Goal: Transaction & Acquisition: Purchase product/service

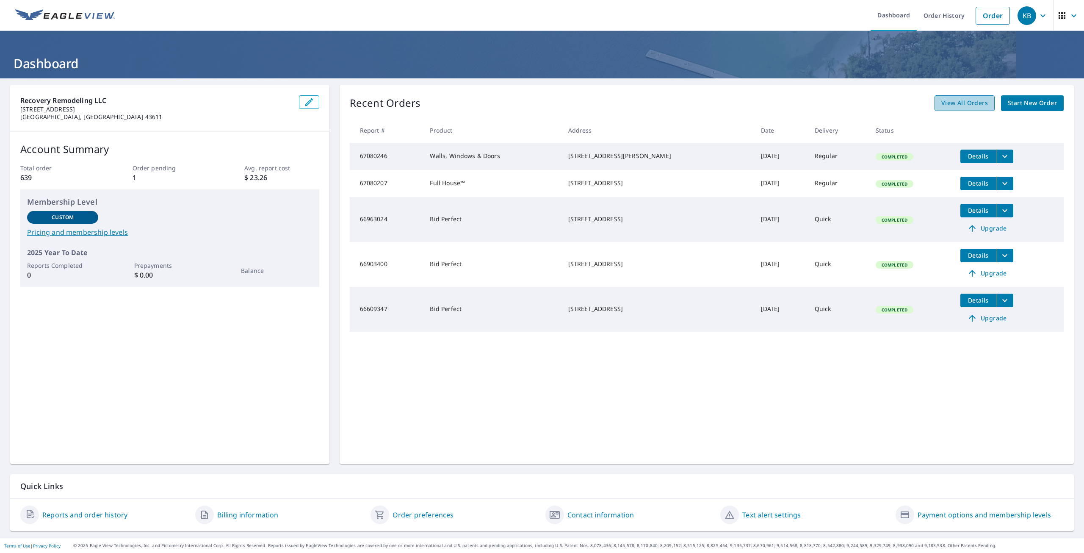
click at [962, 103] on span "View All Orders" at bounding box center [964, 103] width 47 height 11
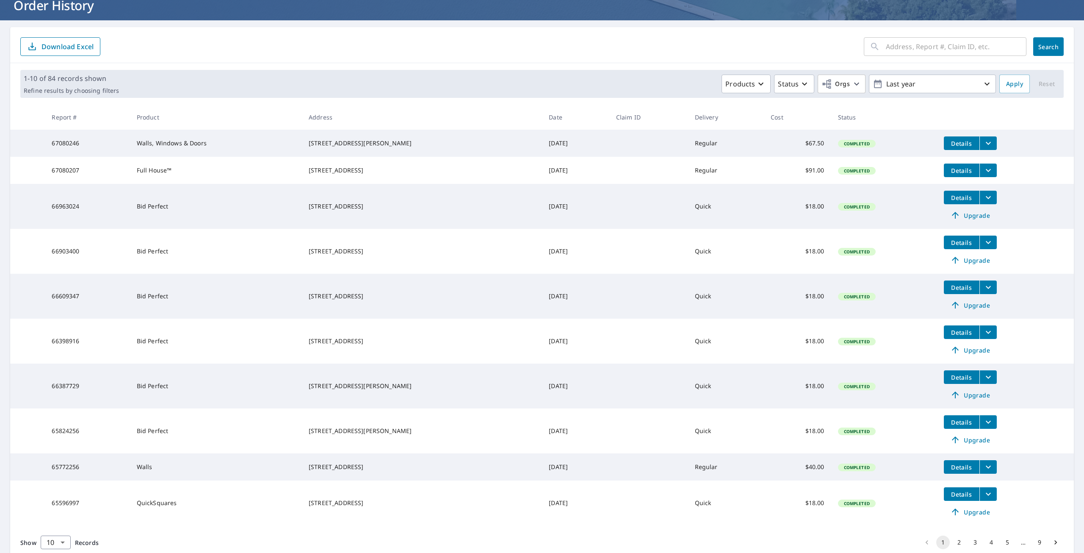
scroll to position [97, 0]
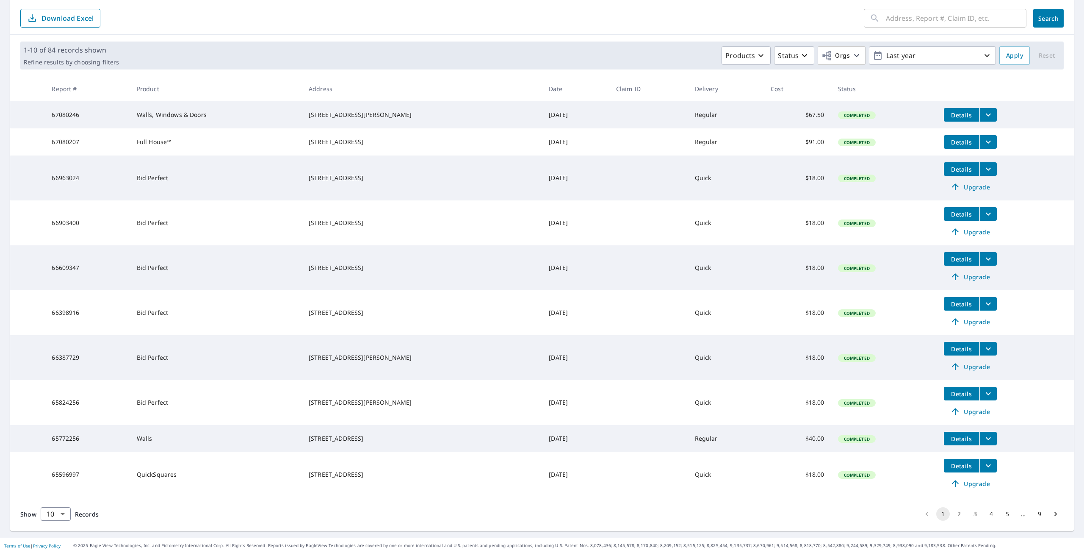
click at [953, 513] on button "2" at bounding box center [959, 514] width 14 height 14
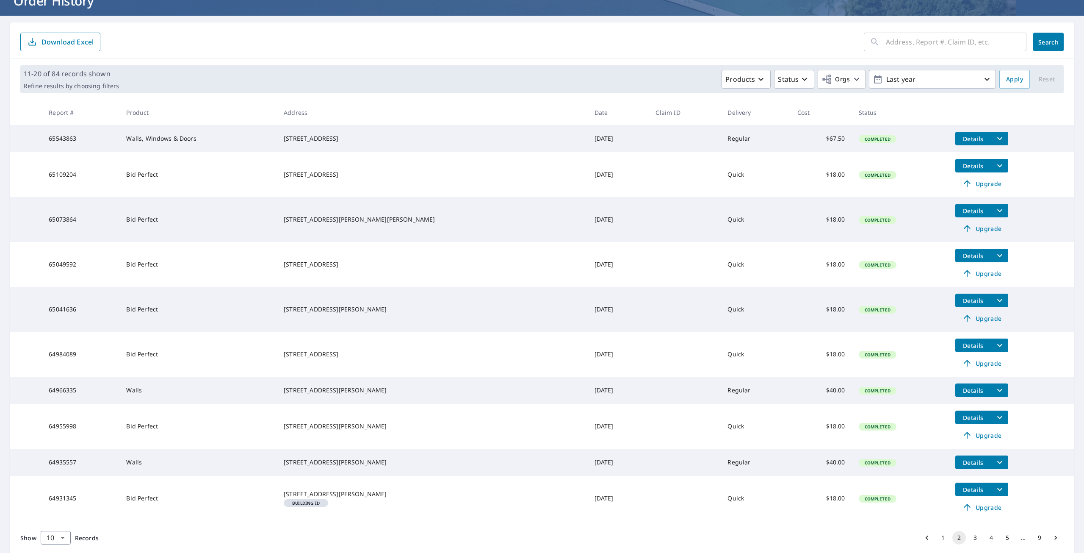
scroll to position [97, 0]
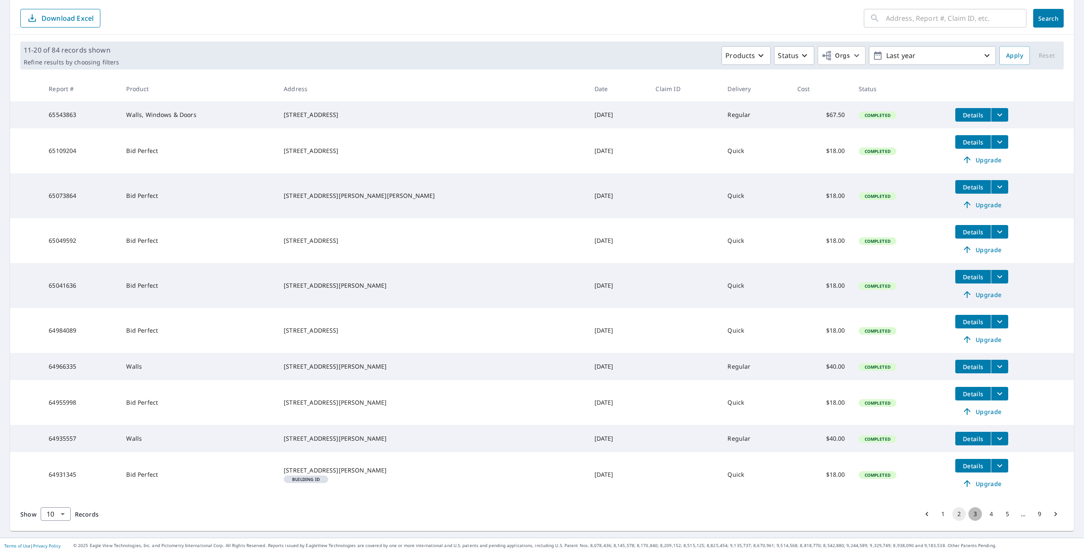
click at [970, 517] on button "3" at bounding box center [976, 514] width 14 height 14
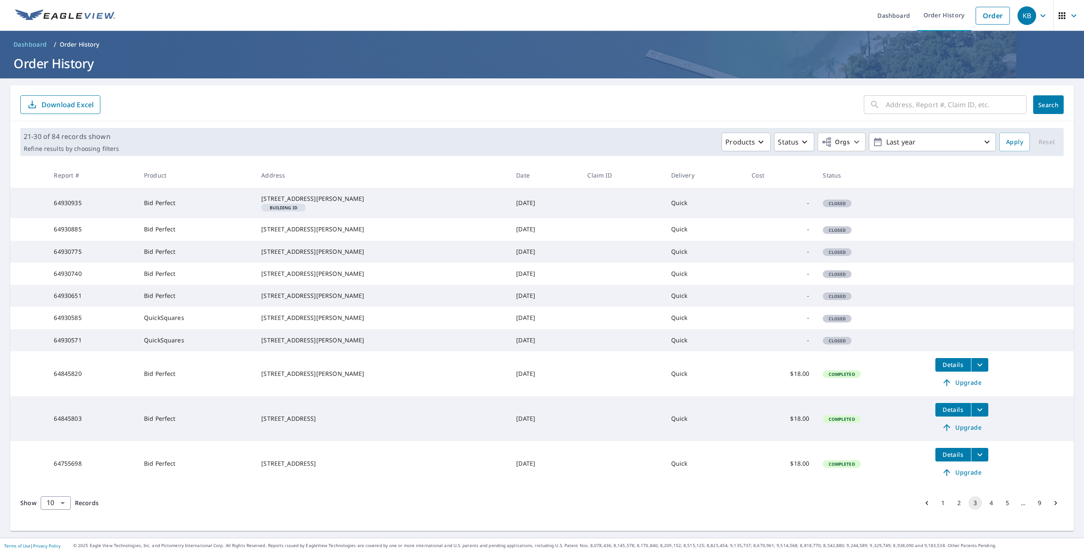
scroll to position [47, 0]
click at [800, 137] on icon "button" at bounding box center [805, 142] width 10 height 10
click at [795, 156] on p "Created" at bounding box center [808, 161] width 26 height 10
click at [1014, 137] on span "Apply" at bounding box center [1014, 142] width 17 height 11
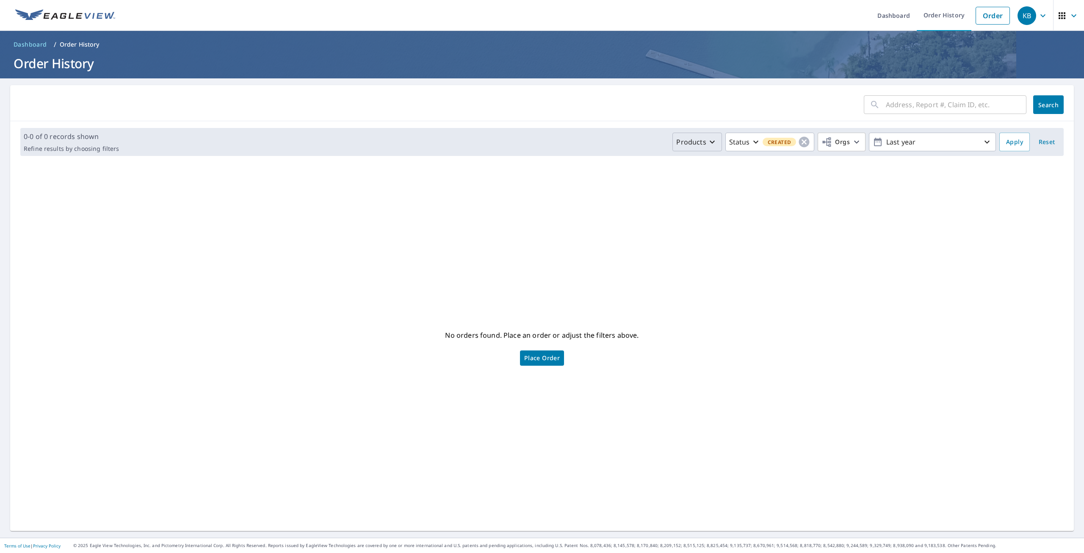
click at [710, 142] on icon "button" at bounding box center [712, 142] width 5 height 3
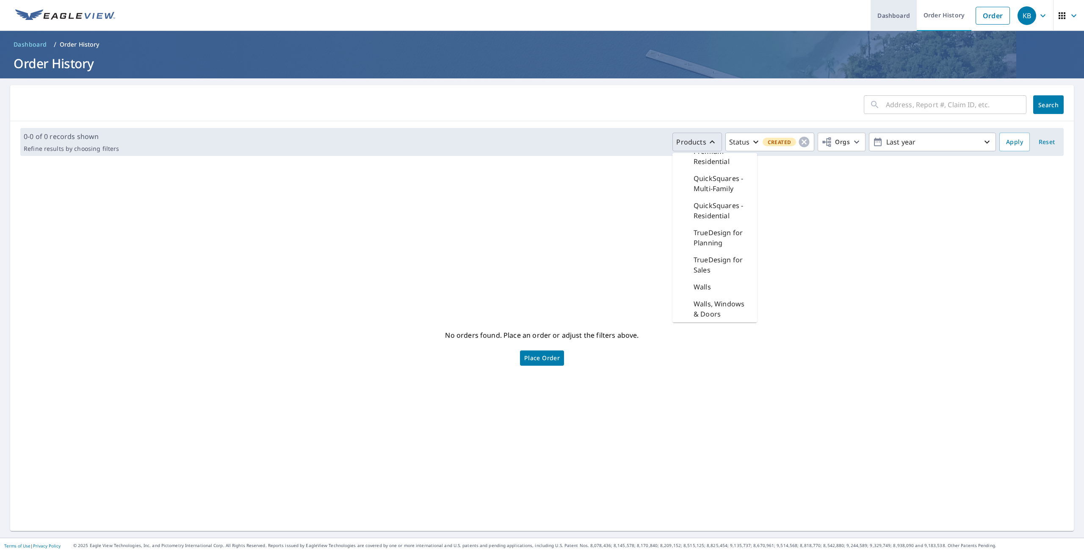
click at [894, 18] on link "Dashboard" at bounding box center [894, 15] width 46 height 31
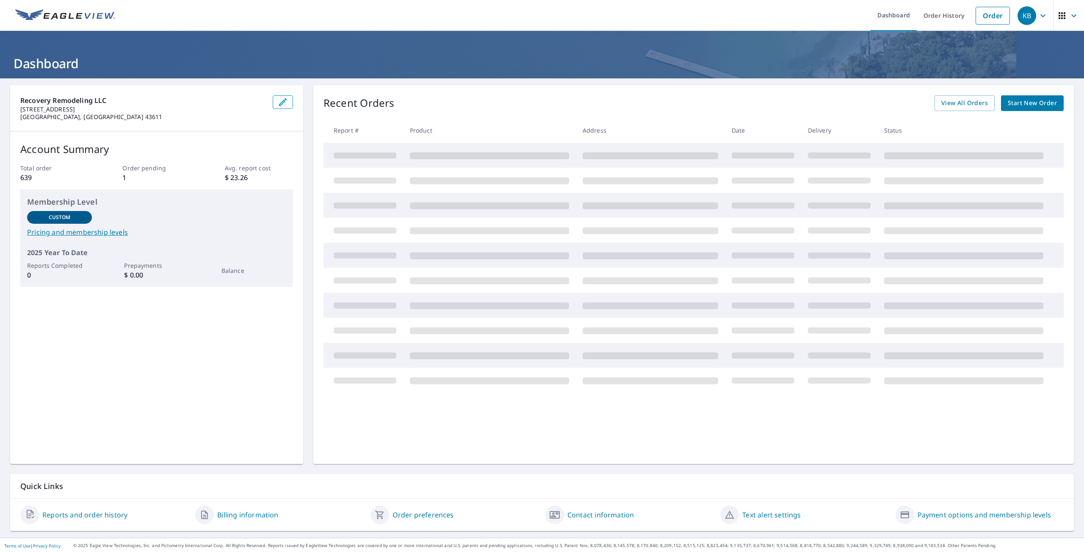
click at [125, 177] on p "1" at bounding box center [156, 177] width 68 height 10
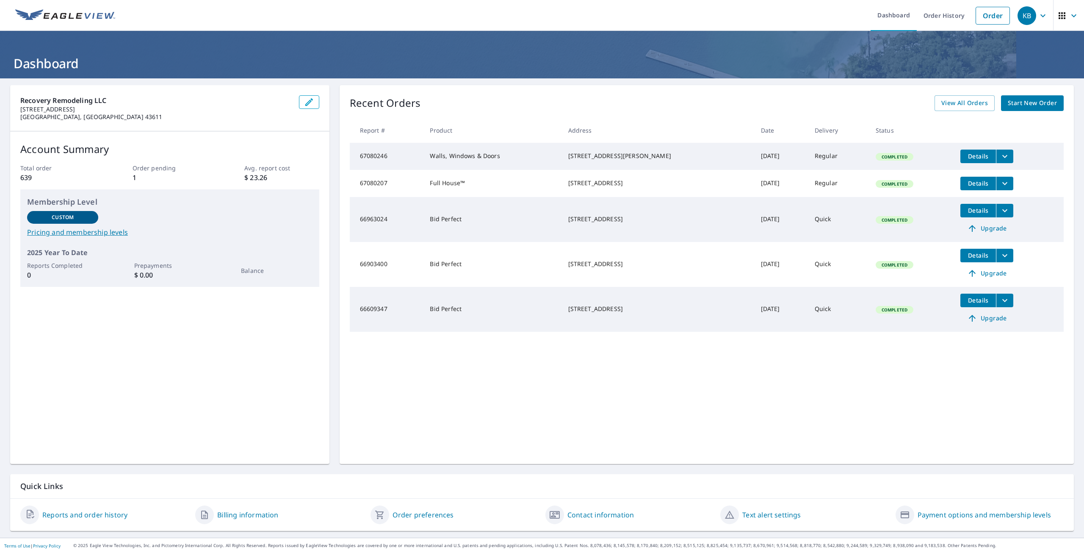
click at [1015, 104] on span "Start New Order" at bounding box center [1032, 103] width 49 height 11
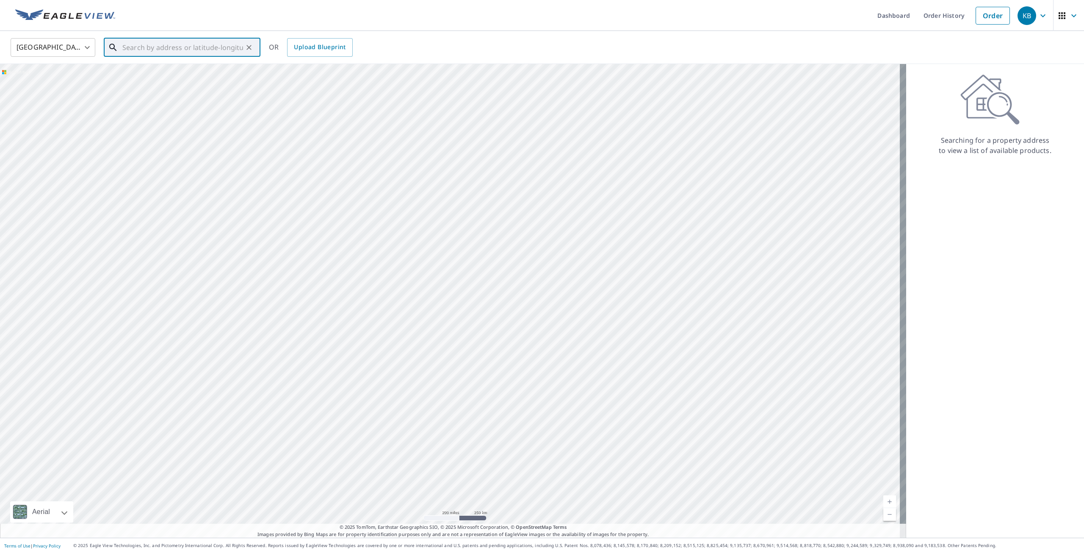
click at [138, 50] on input "text" at bounding box center [182, 48] width 121 height 24
click at [142, 80] on p "Temperance, MI 48182" at bounding box center [187, 81] width 133 height 8
type input "[STREET_ADDRESS][PERSON_NAME]"
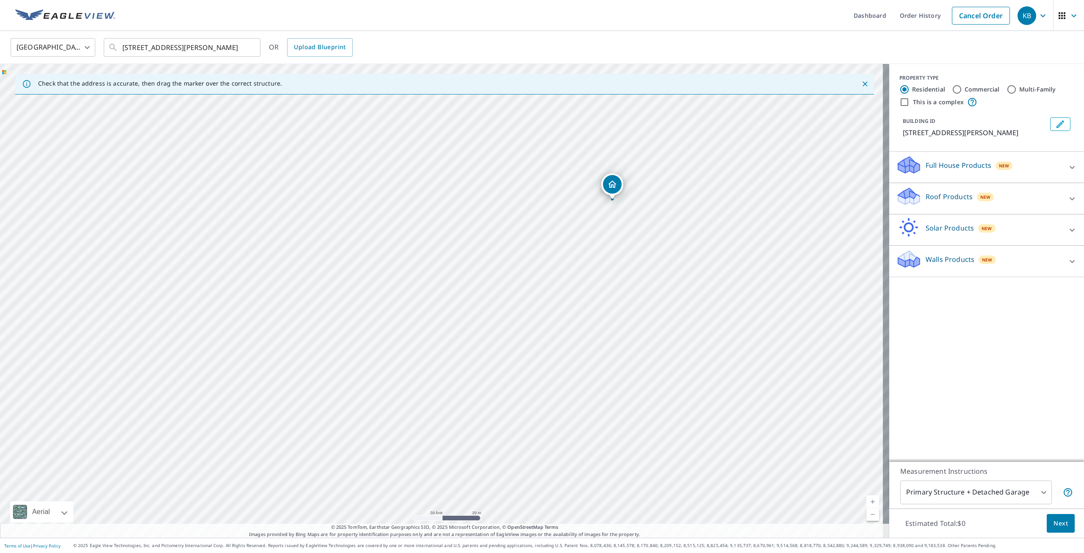
drag, startPoint x: 357, startPoint y: 341, endPoint x: 528, endPoint y: 241, distance: 197.8
click at [528, 241] on div "[STREET_ADDRESS][PERSON_NAME]" at bounding box center [444, 300] width 889 height 473
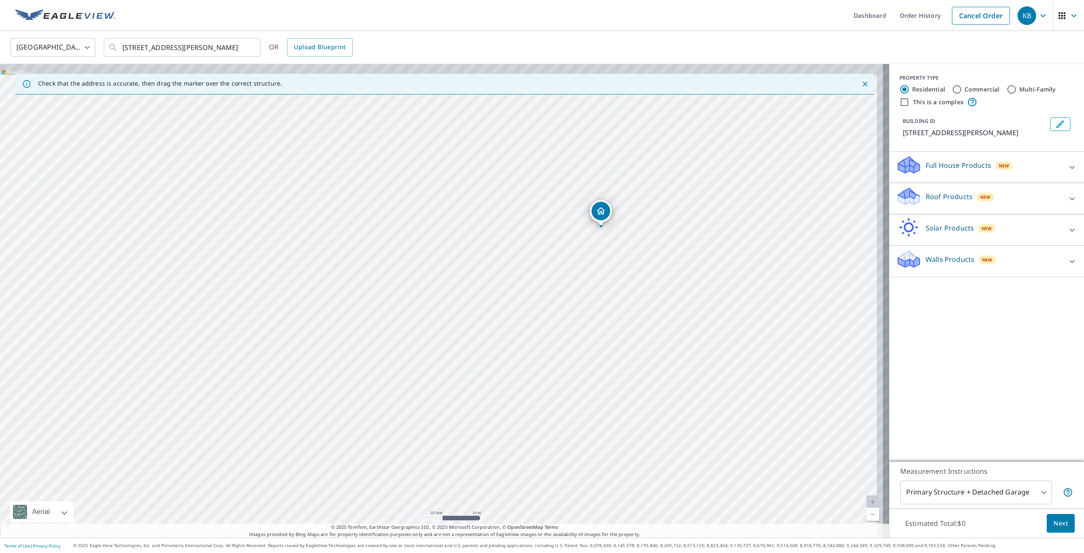
drag, startPoint x: 568, startPoint y: 269, endPoint x: 462, endPoint y: 369, distance: 145.9
click at [462, 369] on div "[STREET_ADDRESS][PERSON_NAME]" at bounding box center [444, 300] width 889 height 473
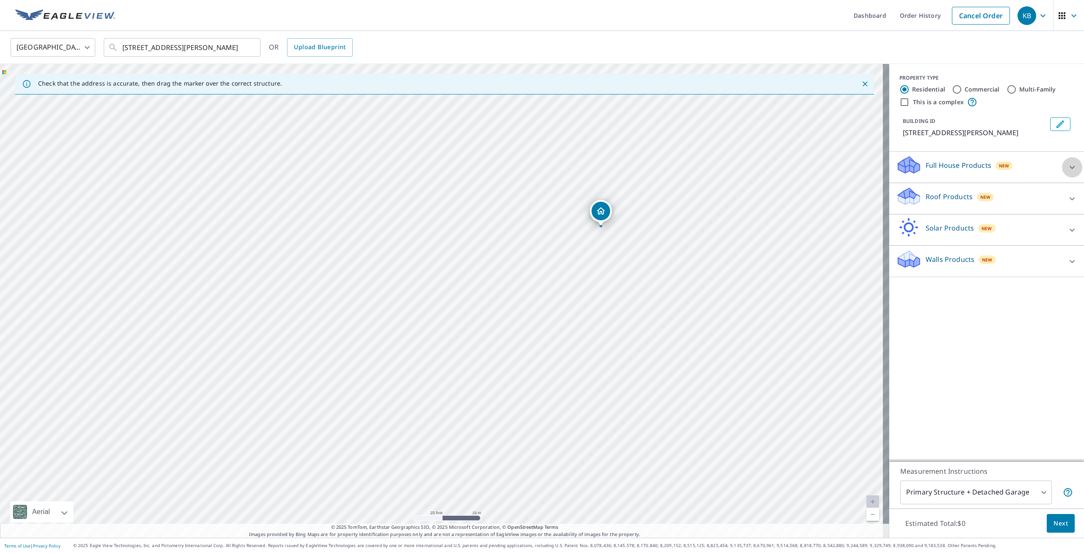
click at [1070, 167] on icon at bounding box center [1072, 167] width 5 height 3
click at [1067, 221] on icon at bounding box center [1072, 222] width 10 height 10
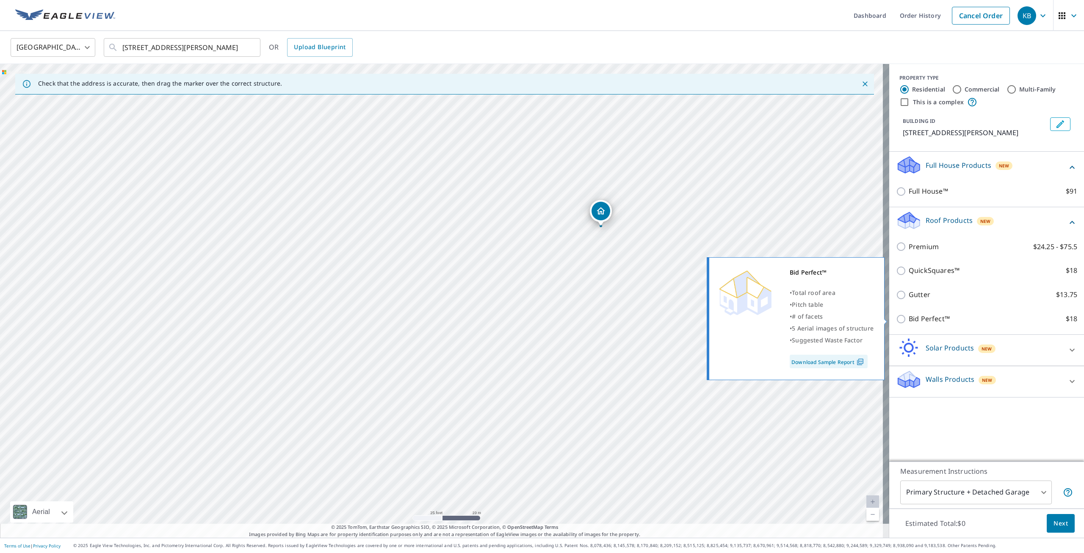
click at [896, 321] on input "Bid Perfect™ $18" at bounding box center [902, 319] width 13 height 10
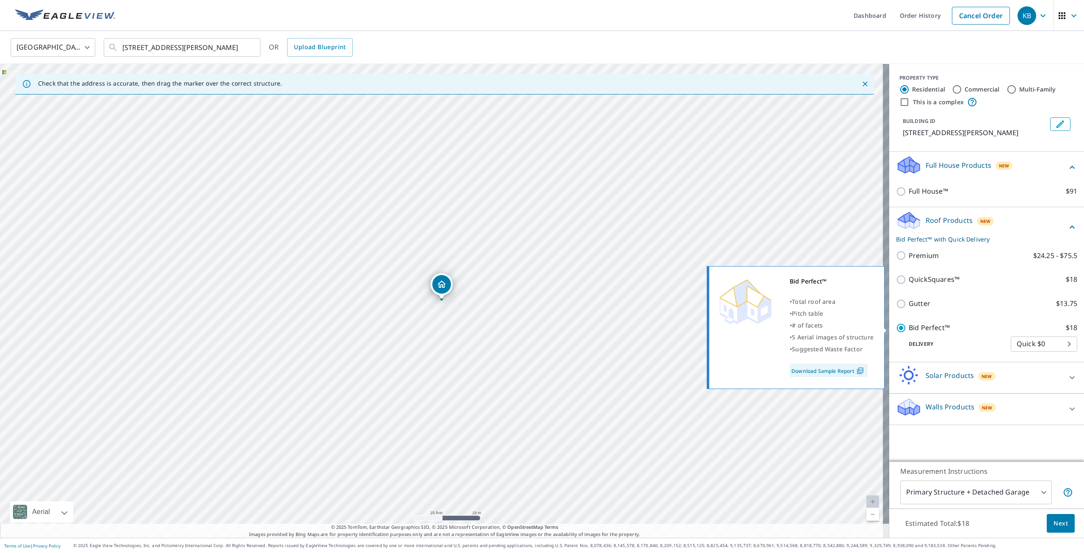
click at [896, 329] on input "Bid Perfect™ $18" at bounding box center [902, 328] width 13 height 10
checkbox input "false"
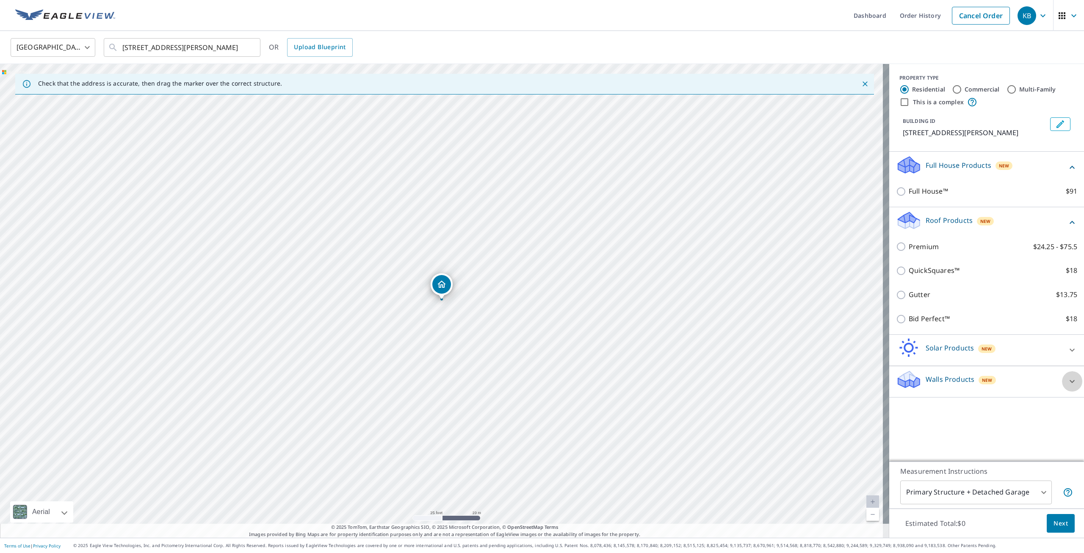
click at [1067, 379] on icon at bounding box center [1072, 381] width 10 height 10
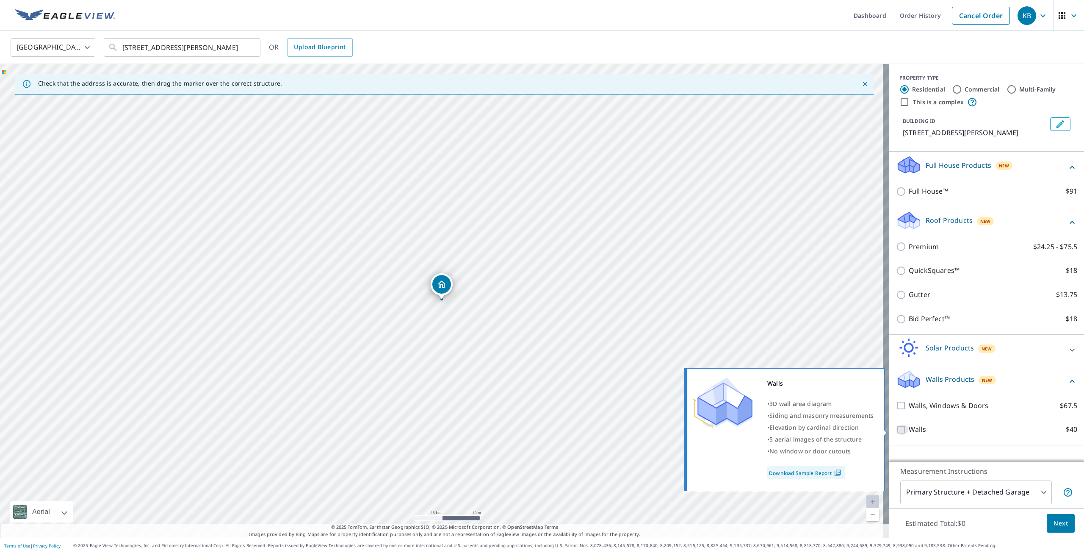
click at [896, 429] on input "Walls $40" at bounding box center [902, 429] width 13 height 10
checkbox input "true"
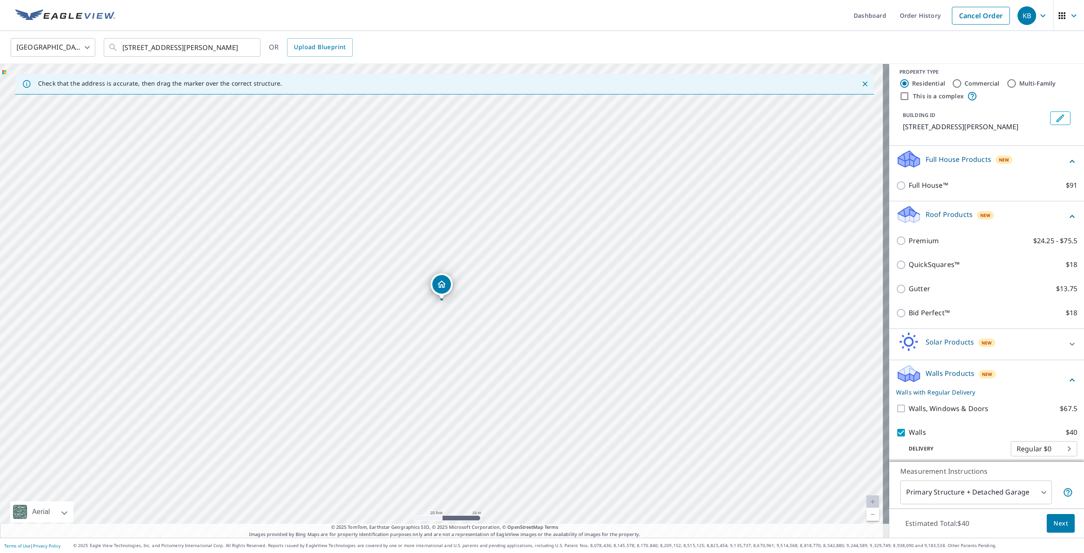
scroll to position [11, 0]
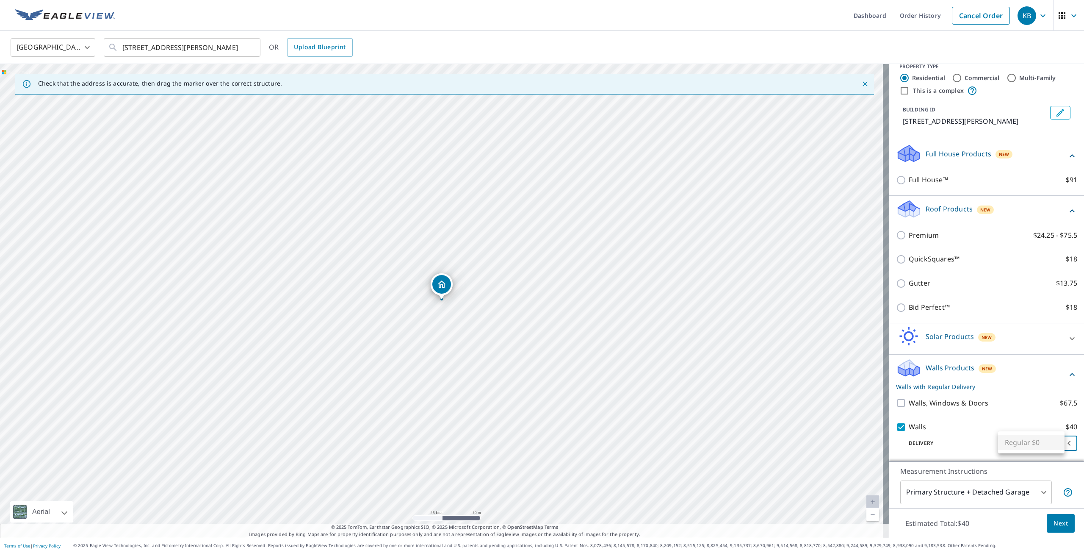
click at [1055, 444] on body "KB KB Dashboard Order History Cancel Order KB [GEOGRAPHIC_DATA] [GEOGRAPHIC_DAT…" at bounding box center [542, 276] width 1084 height 553
click at [1053, 446] on ul "Regular $0" at bounding box center [1031, 442] width 66 height 22
click at [1009, 420] on div at bounding box center [542, 276] width 1084 height 553
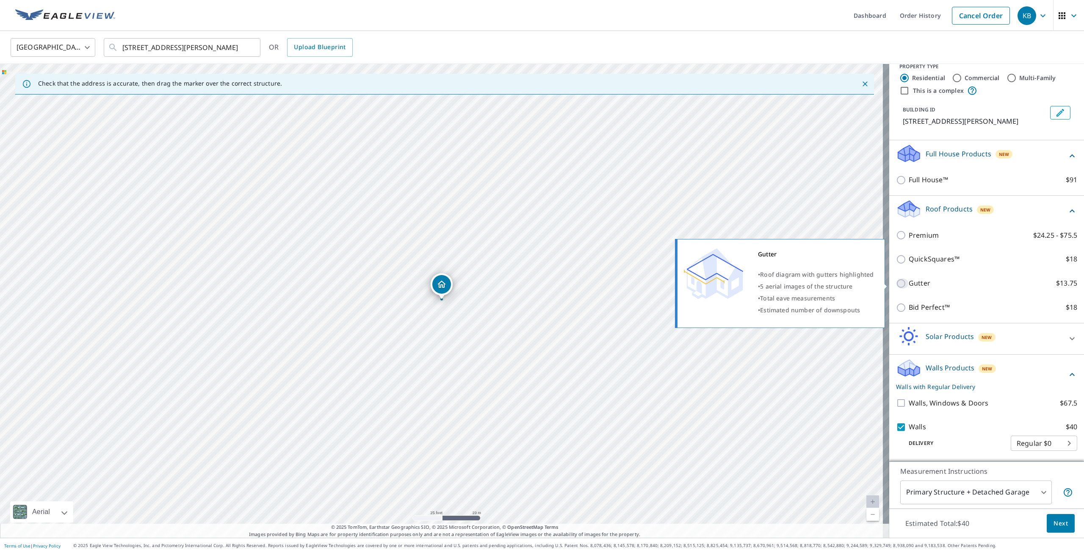
click at [896, 282] on input "Gutter $13.75" at bounding box center [902, 283] width 13 height 10
checkbox input "true"
checkbox input "false"
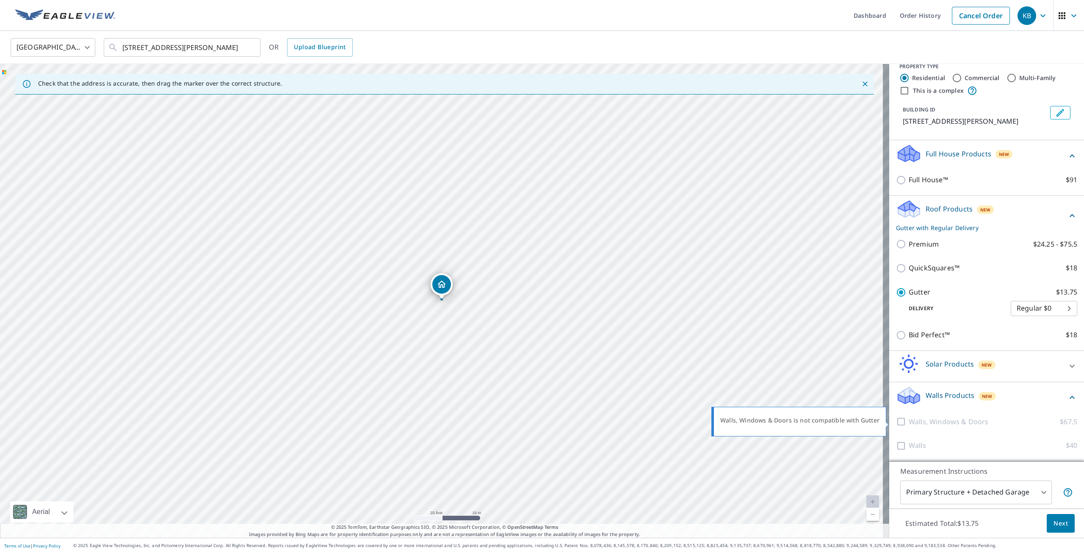
click at [896, 423] on div at bounding box center [902, 421] width 13 height 11
click at [896, 421] on div at bounding box center [902, 421] width 13 height 11
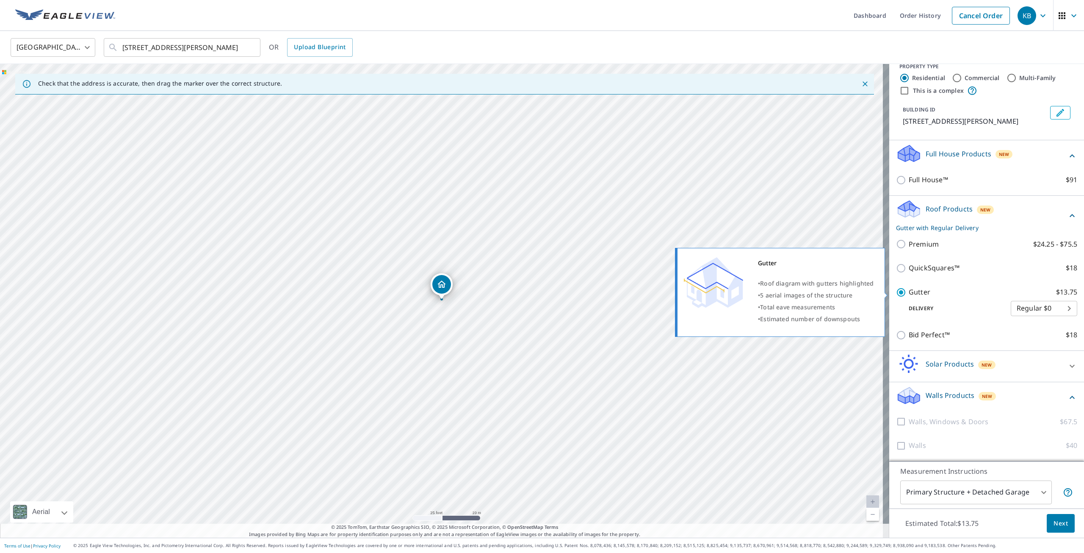
click at [896, 292] on input "Gutter $13.75" at bounding box center [902, 292] width 13 height 10
checkbox input "false"
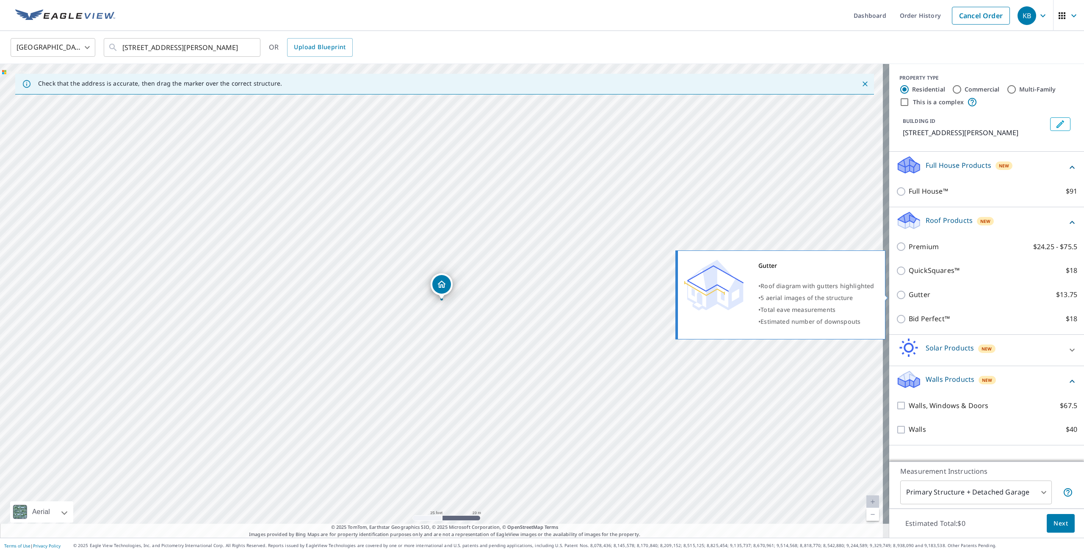
scroll to position [0, 0]
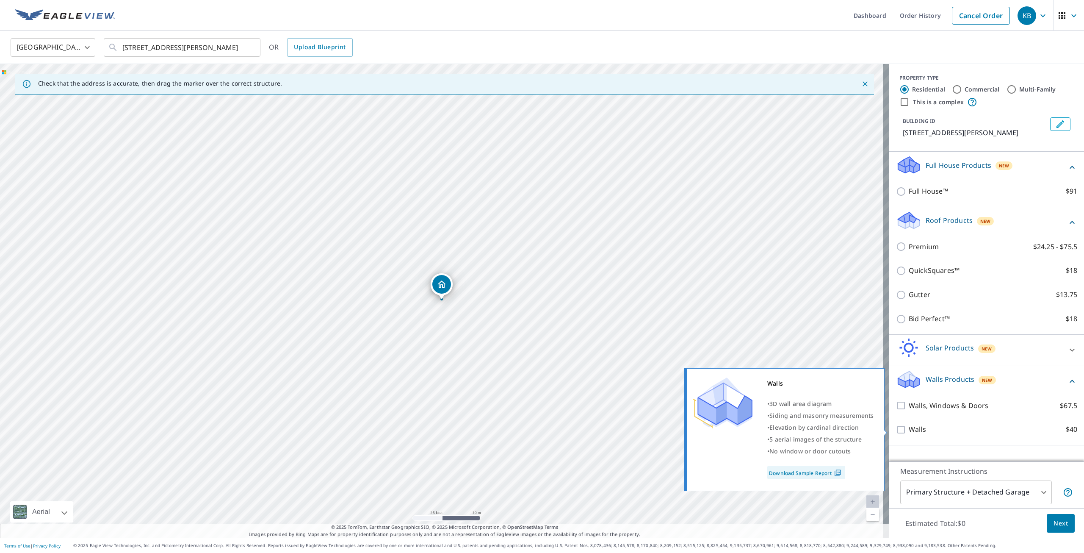
click at [896, 429] on input "Walls $40" at bounding box center [902, 429] width 13 height 10
checkbox input "true"
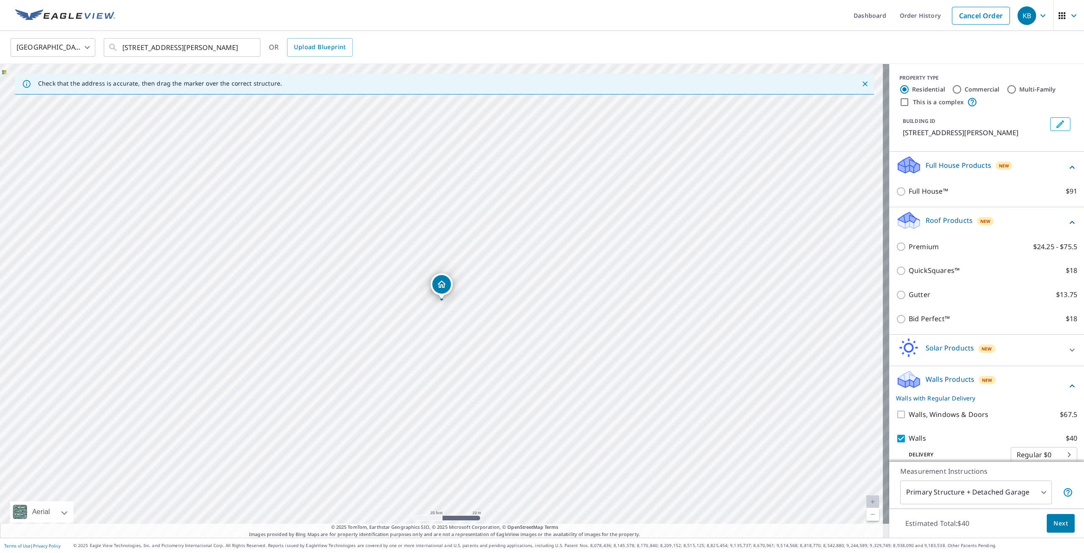
click at [1054, 528] on button "Next" at bounding box center [1061, 523] width 28 height 19
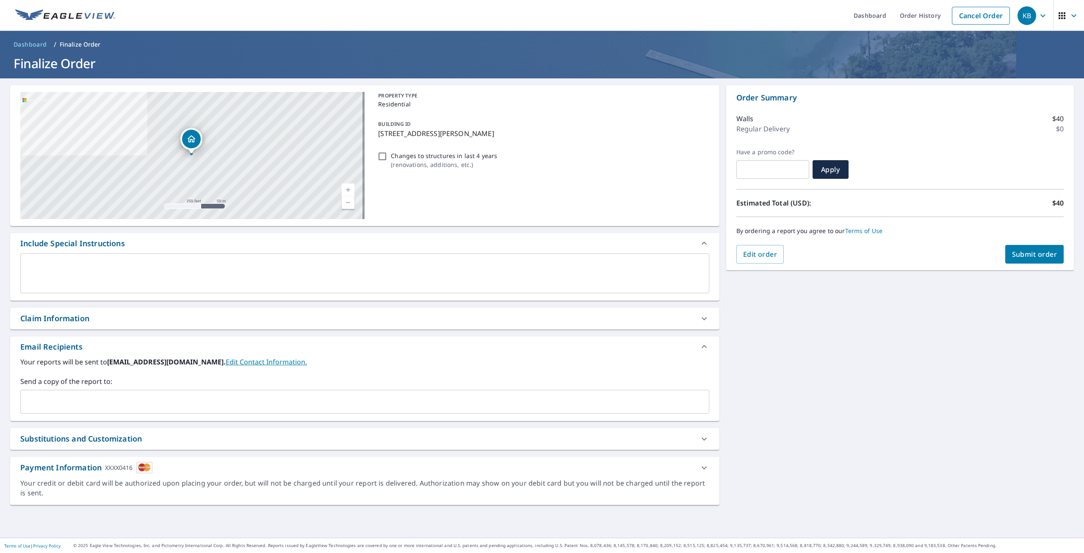
click at [1021, 253] on span "Submit order" at bounding box center [1034, 253] width 45 height 9
checkbox input "true"
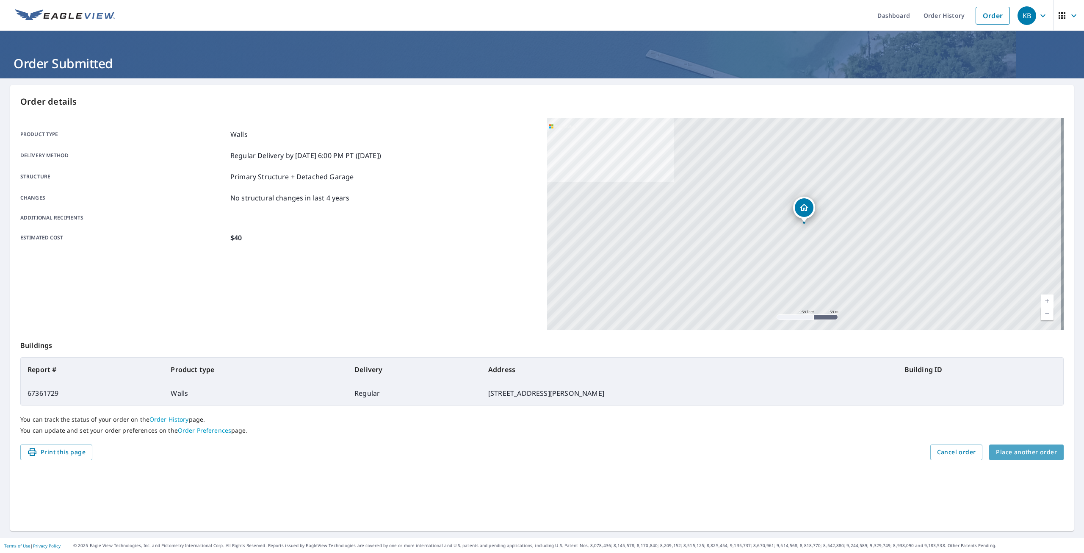
click at [1024, 453] on span "Place another order" at bounding box center [1026, 452] width 61 height 11
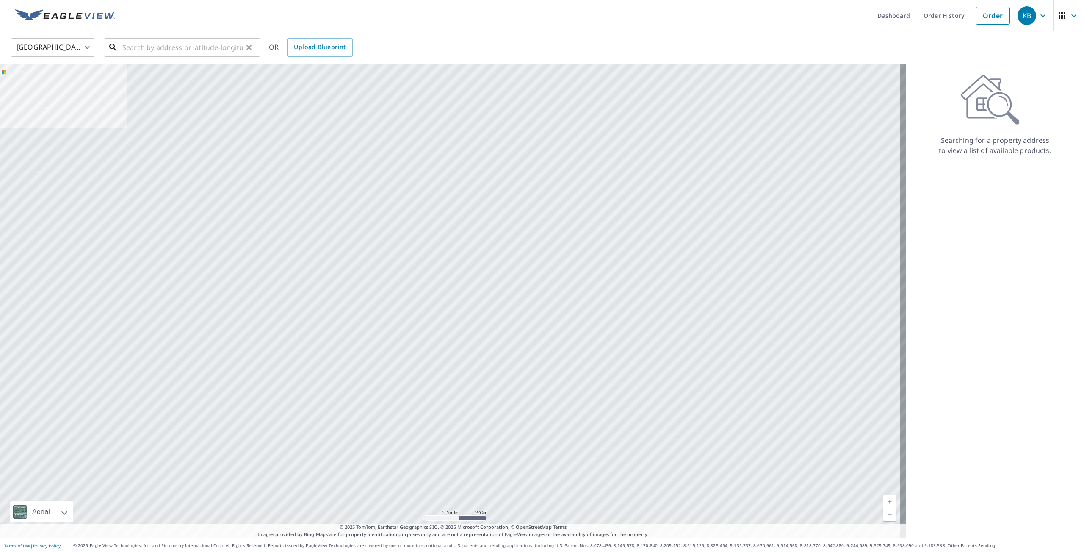
click at [148, 53] on input "text" at bounding box center [182, 48] width 121 height 24
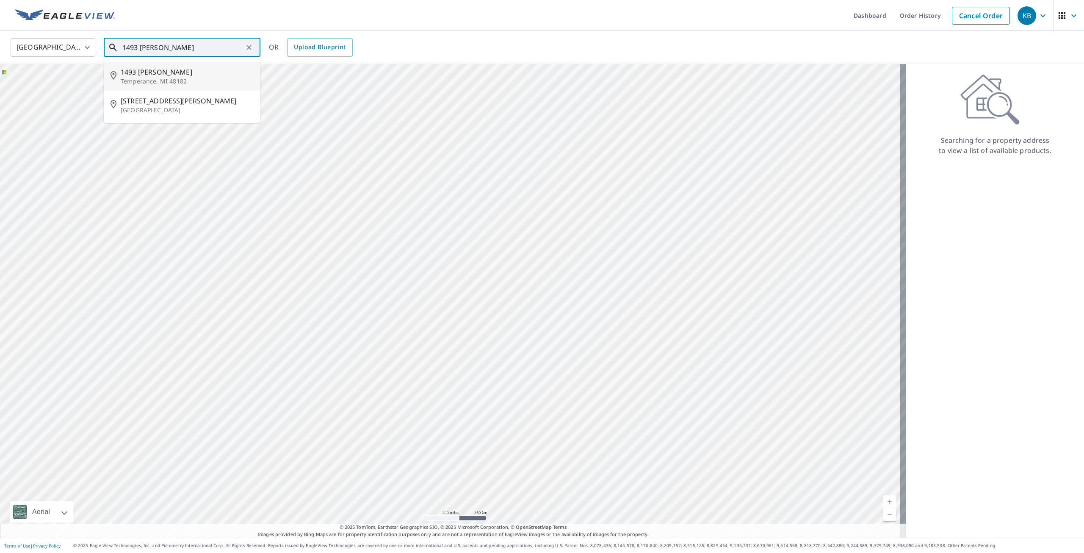
click at [170, 77] on p "Temperance, MI 48182" at bounding box center [187, 81] width 133 height 8
type input "[STREET_ADDRESS][PERSON_NAME]"
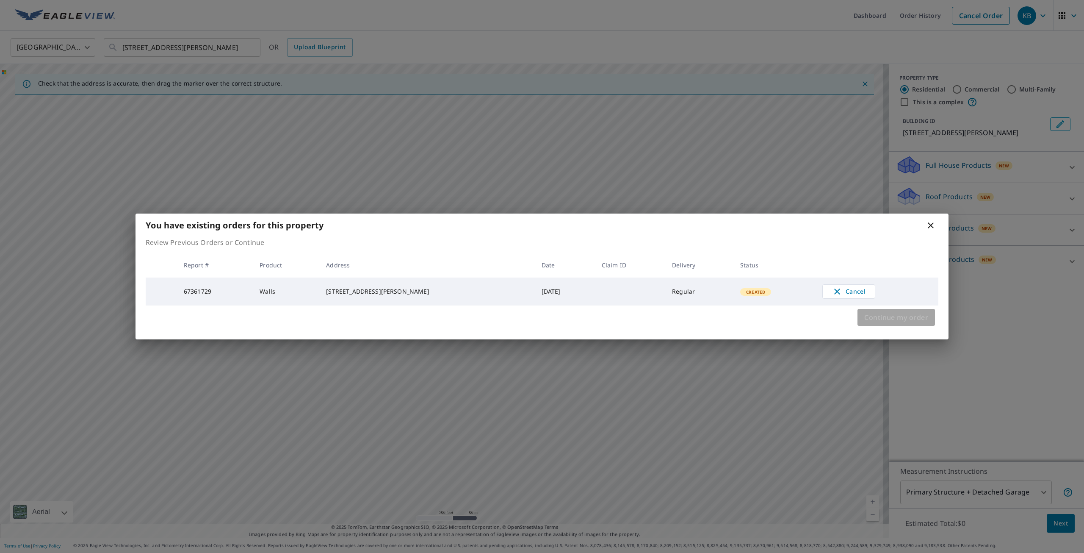
click at [918, 318] on span "Continue my order" at bounding box center [896, 317] width 64 height 12
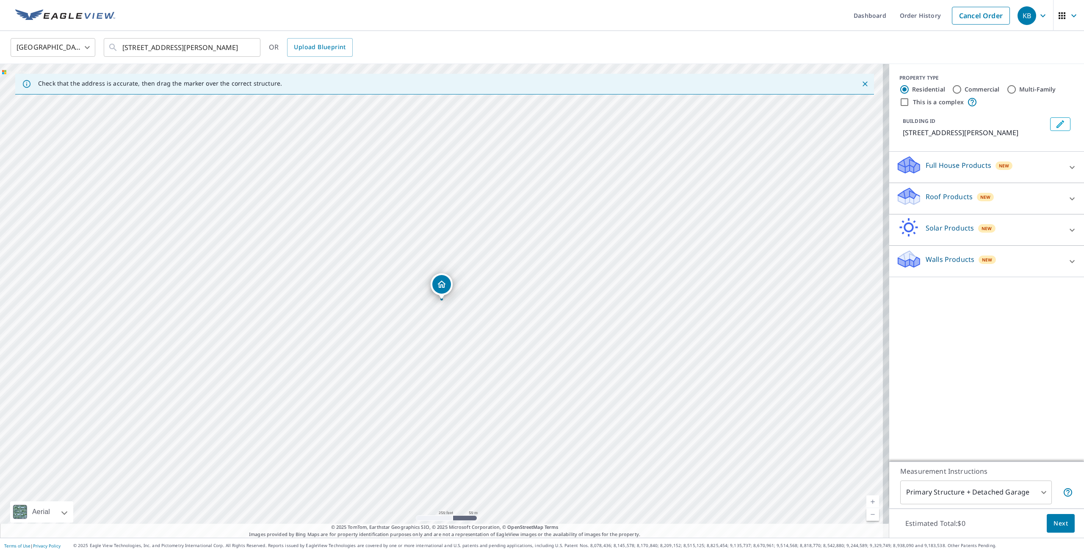
click at [898, 201] on icon at bounding box center [909, 199] width 22 height 10
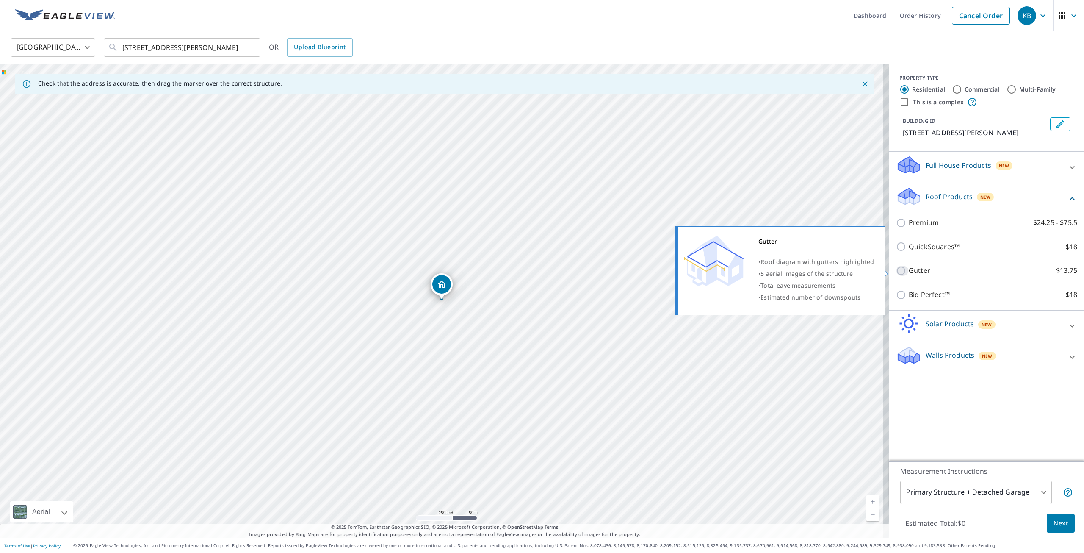
click at [896, 267] on input "Gutter $13.75" at bounding box center [902, 271] width 13 height 10
checkbox input "true"
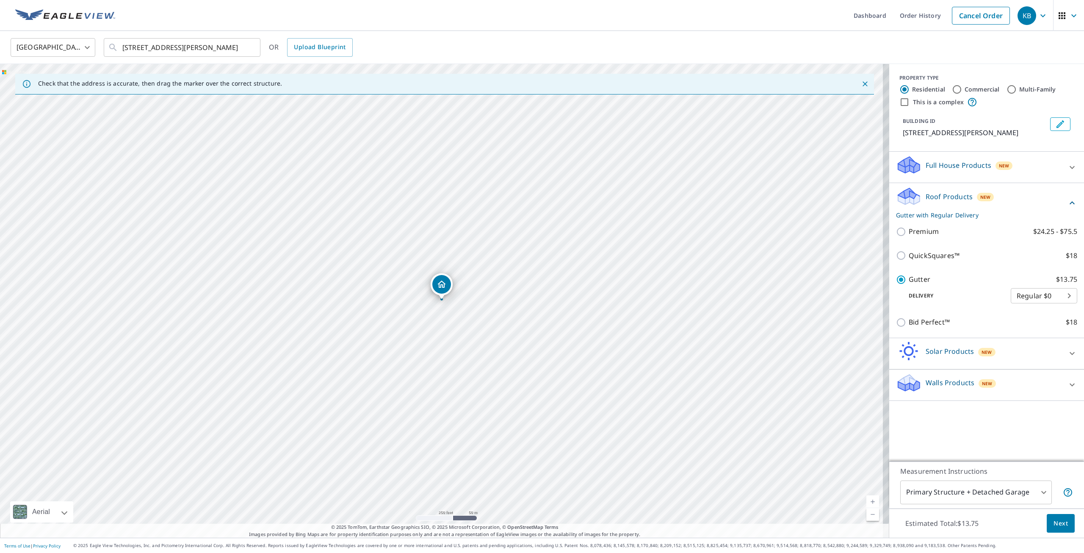
click at [1055, 529] on button "Next" at bounding box center [1061, 523] width 28 height 19
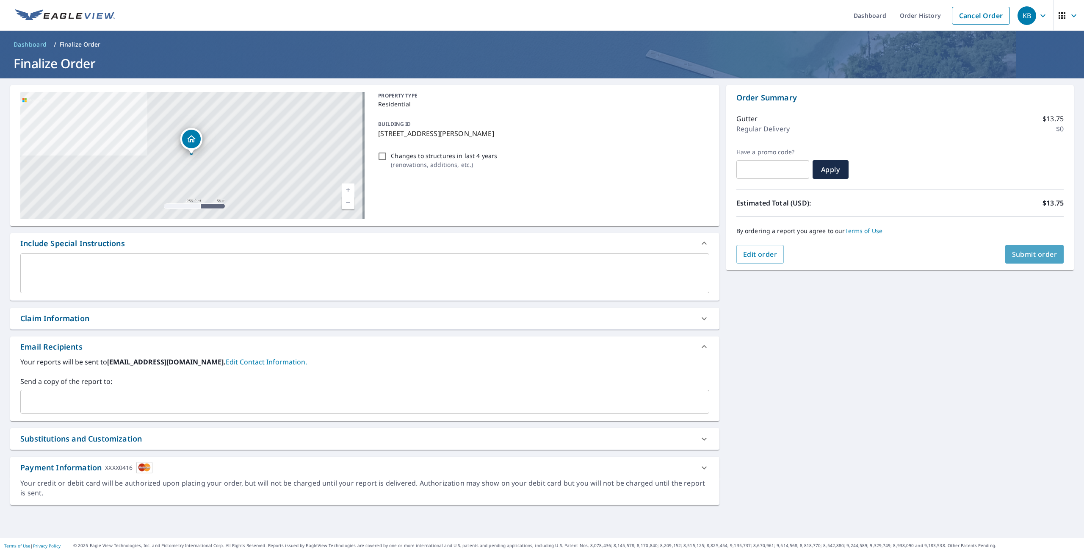
click at [1025, 257] on span "Submit order" at bounding box center [1034, 253] width 45 height 9
checkbox input "true"
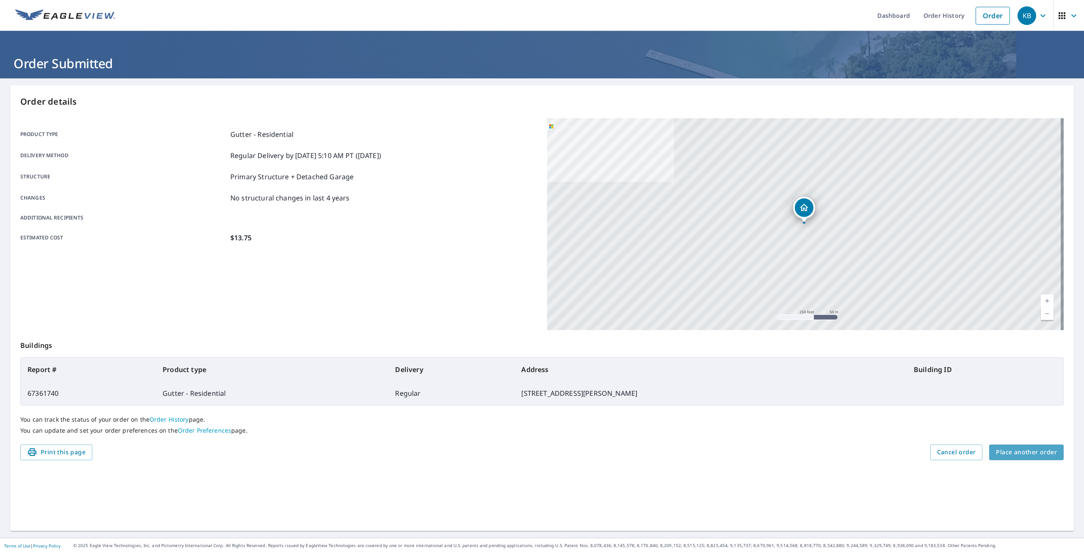
click at [1032, 450] on span "Place another order" at bounding box center [1026, 452] width 61 height 11
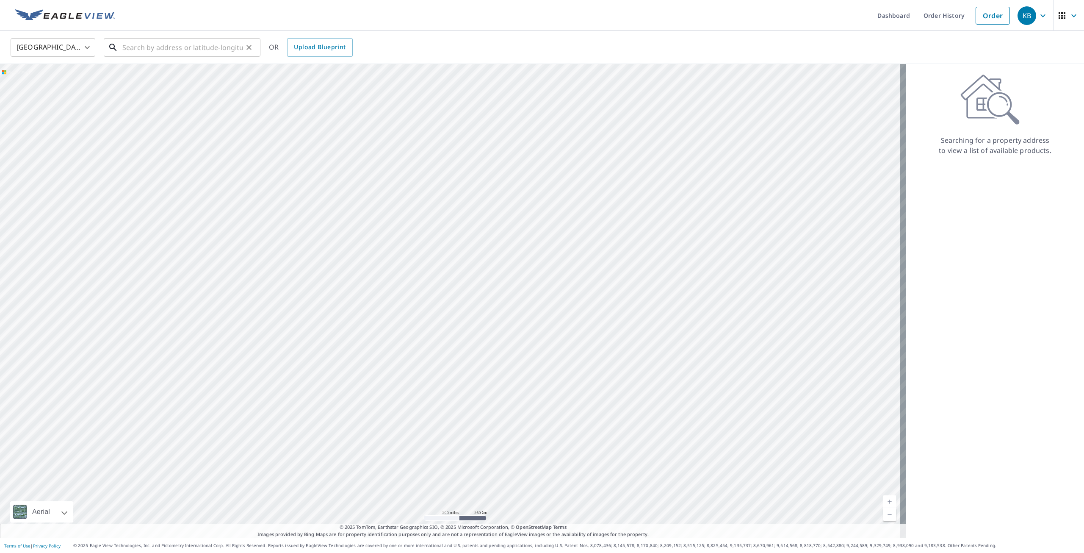
click at [142, 47] on input "text" at bounding box center [182, 48] width 121 height 24
click at [222, 79] on p "[GEOGRAPHIC_DATA], [GEOGRAPHIC_DATA] 43611" at bounding box center [187, 85] width 133 height 17
type input "[STREET_ADDRESS]"
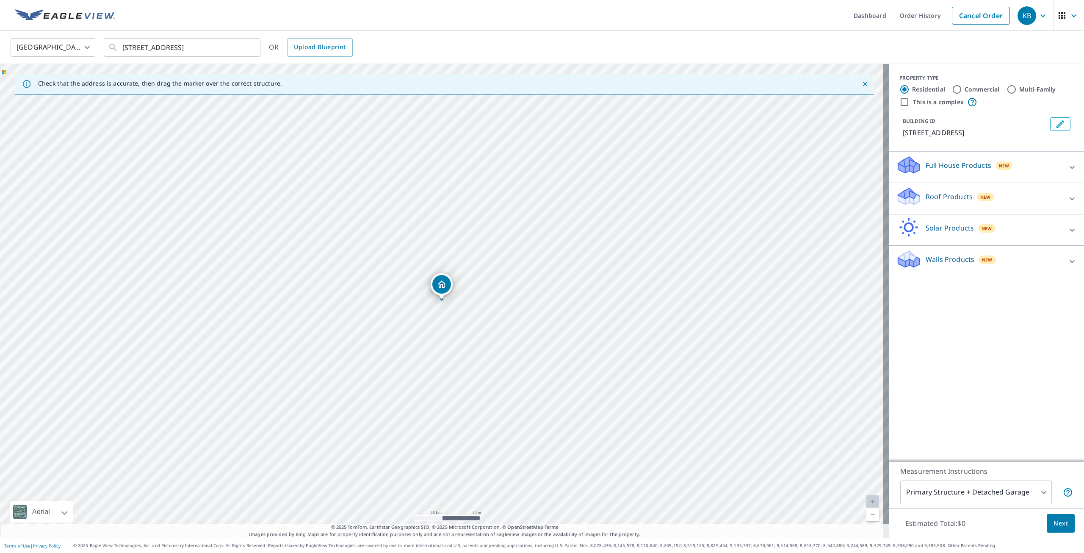
click at [950, 193] on p "Roof Products" at bounding box center [949, 196] width 47 height 10
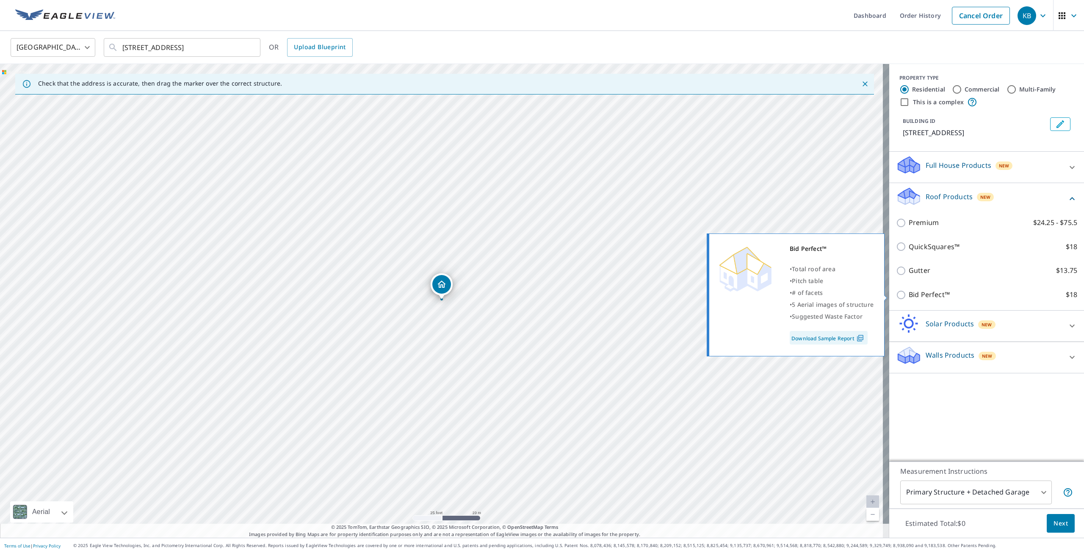
click at [897, 295] on input "Bid Perfect™ $18" at bounding box center [902, 295] width 13 height 10
checkbox input "true"
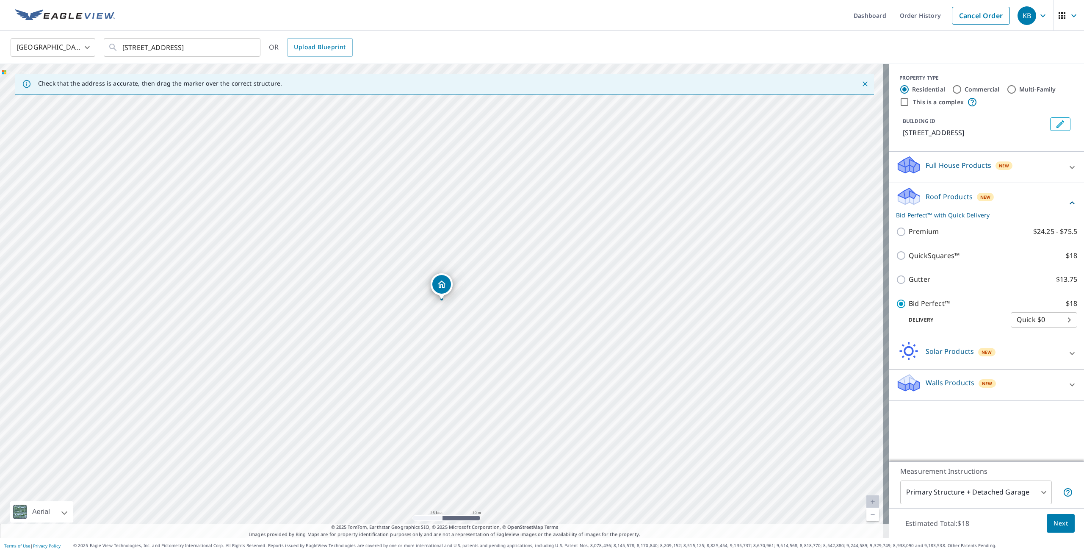
click at [908, 381] on icon at bounding box center [909, 379] width 22 height 11
click at [1054, 520] on span "Next" at bounding box center [1061, 523] width 14 height 11
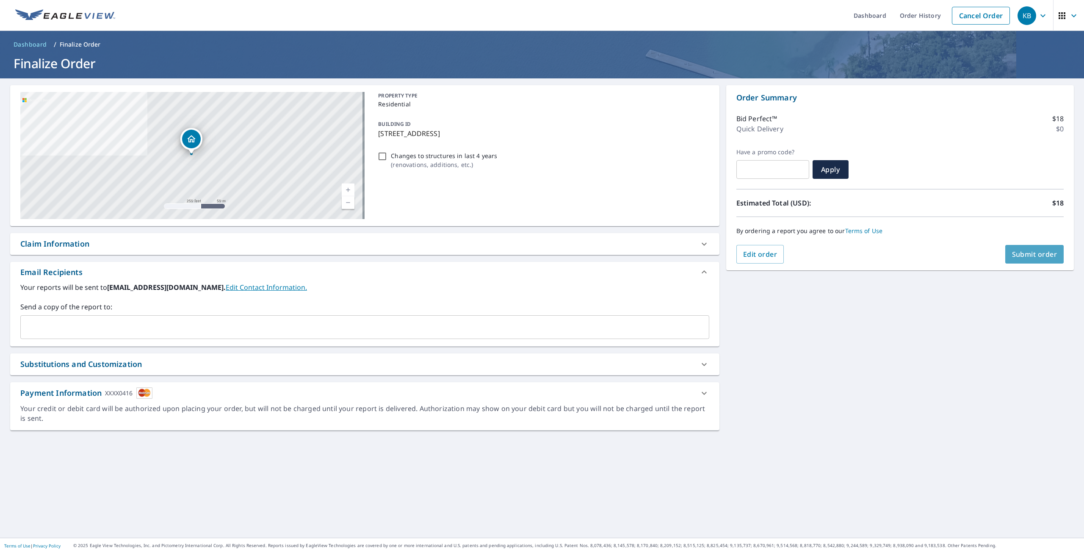
click at [1018, 256] on span "Submit order" at bounding box center [1034, 253] width 45 height 9
checkbox input "true"
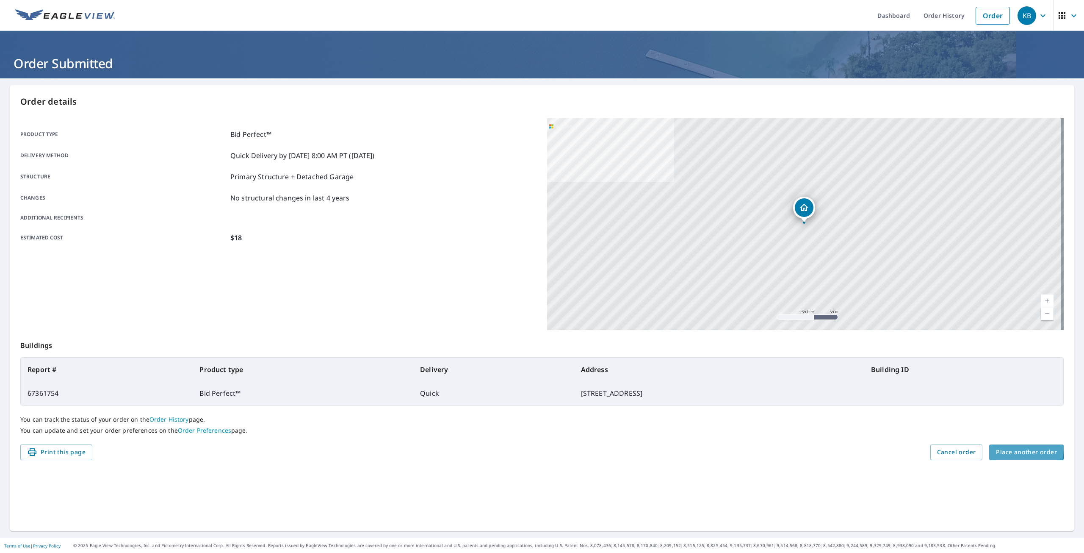
click at [1003, 448] on span "Place another order" at bounding box center [1026, 452] width 61 height 11
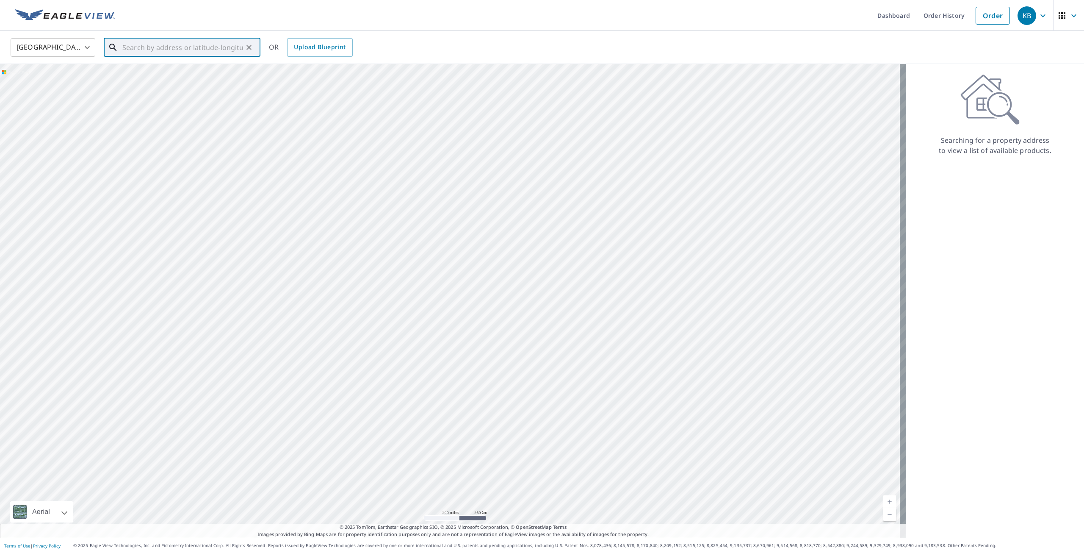
click at [186, 46] on input "text" at bounding box center [182, 48] width 121 height 24
click at [152, 83] on p "[GEOGRAPHIC_DATA], [GEOGRAPHIC_DATA] 43611" at bounding box center [187, 85] width 133 height 17
type input "[STREET_ADDRESS]"
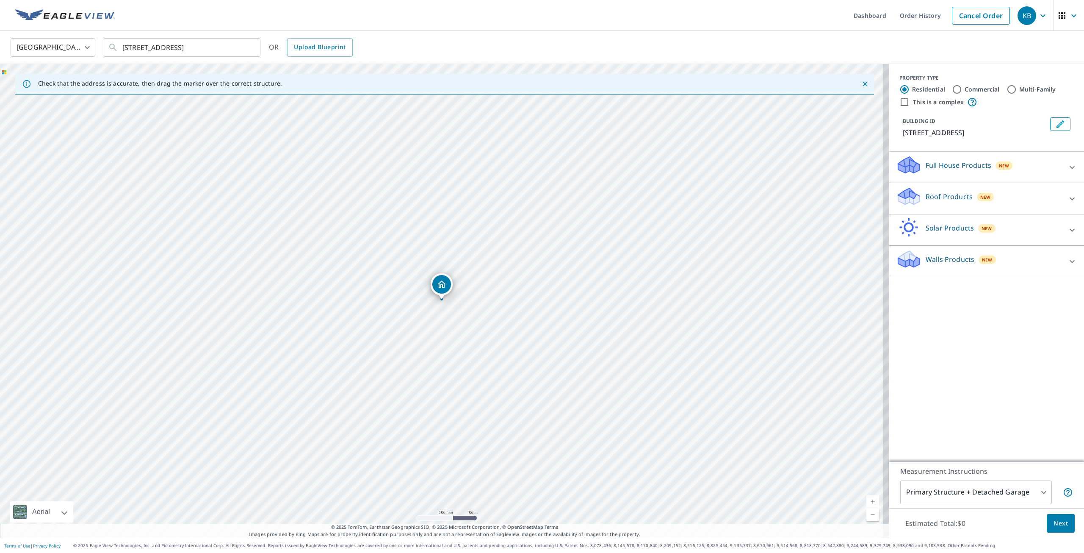
click at [926, 260] on p "Walls Products" at bounding box center [950, 259] width 49 height 10
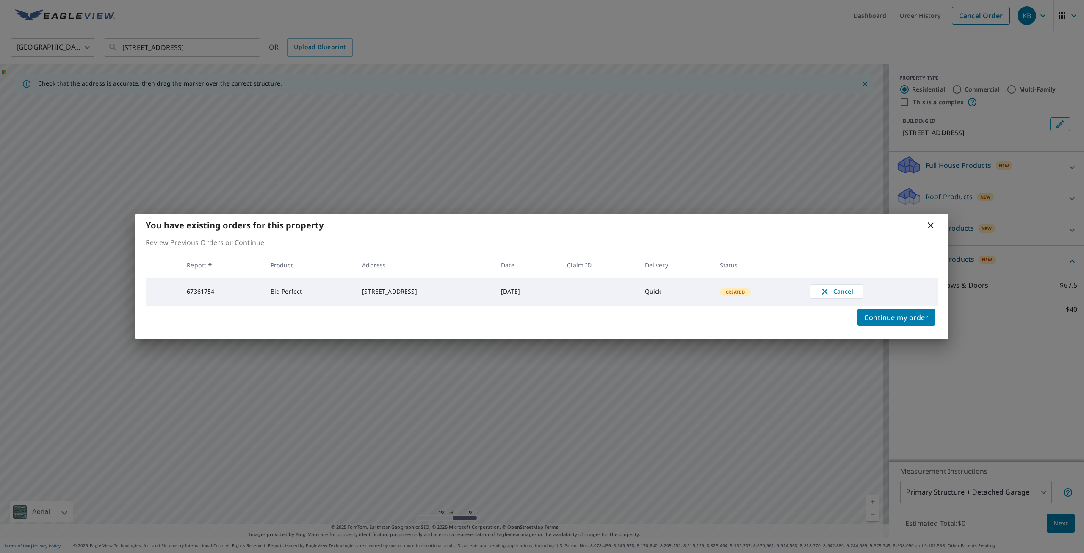
click at [893, 309] on div "Continue my order" at bounding box center [542, 322] width 813 height 34
click at [893, 315] on span "Continue my order" at bounding box center [896, 317] width 64 height 12
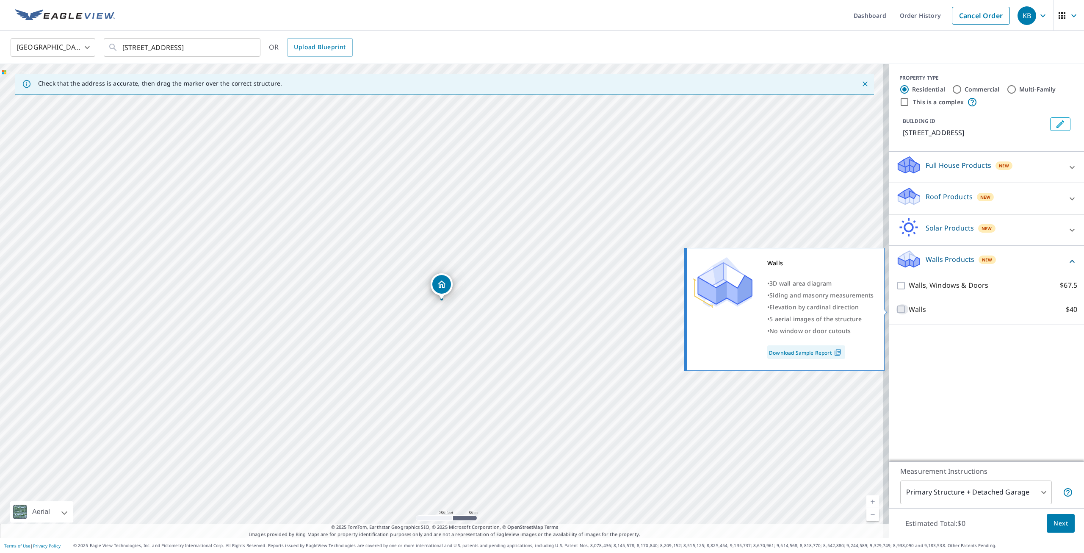
click at [896, 307] on input "Walls $40" at bounding box center [902, 309] width 13 height 10
checkbox input "true"
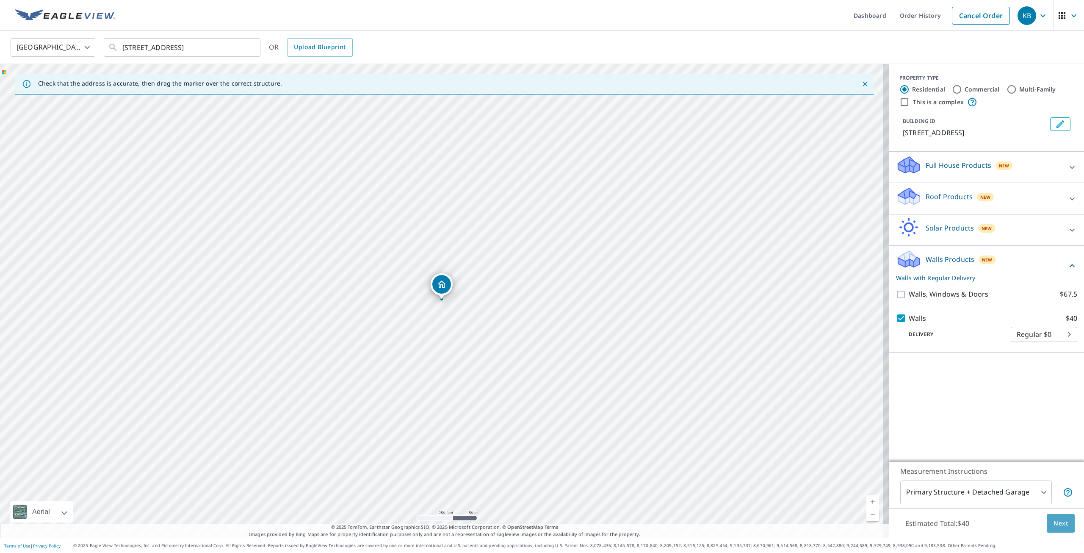
click at [1057, 525] on span "Next" at bounding box center [1061, 523] width 14 height 11
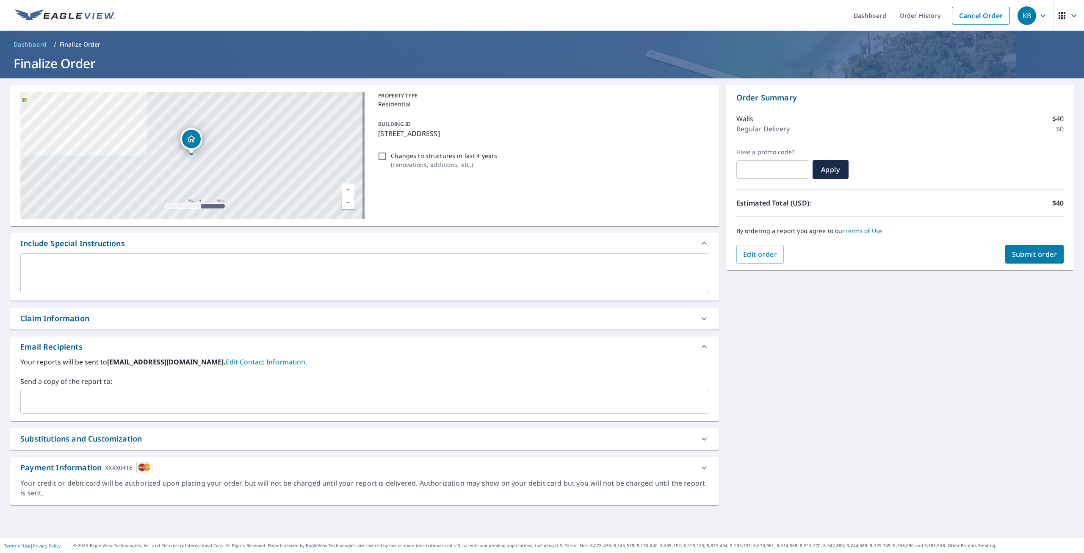
click at [1037, 247] on button "Submit order" at bounding box center [1034, 254] width 59 height 19
checkbox input "true"
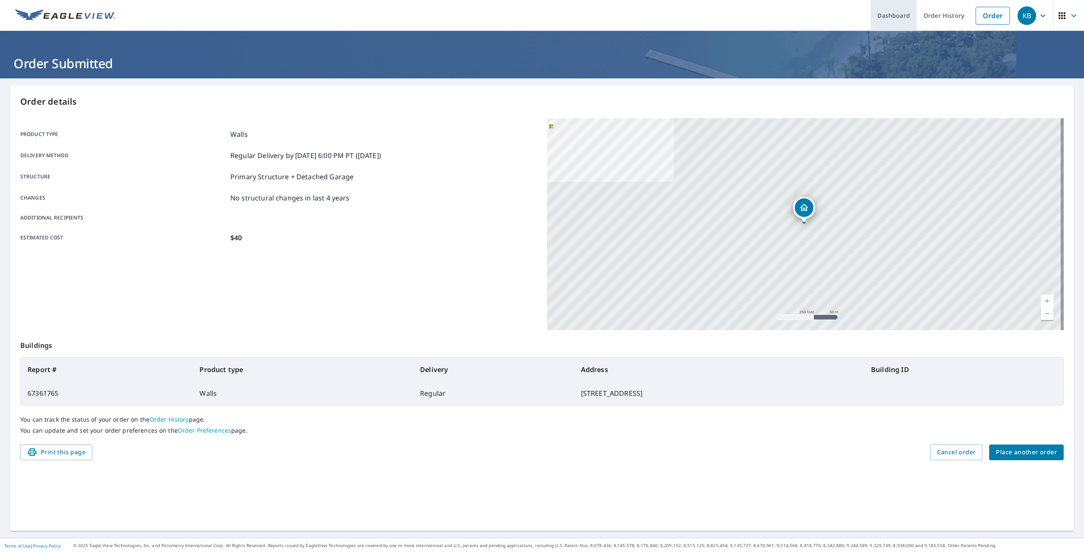
click at [893, 18] on link "Dashboard" at bounding box center [894, 15] width 46 height 31
